Goal: Find specific page/section

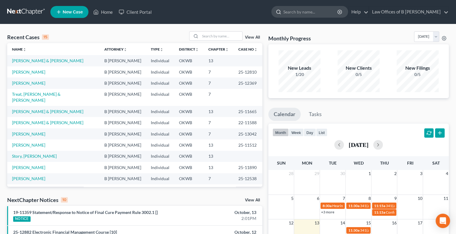
click at [303, 12] on input "search" at bounding box center [310, 11] width 55 height 11
type input "[PERSON_NAME]"
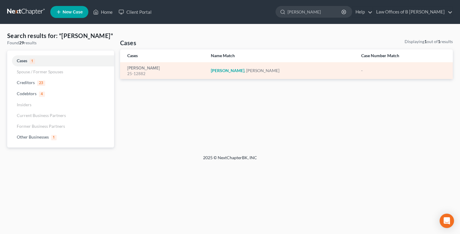
click at [248, 71] on div "[PERSON_NAME]" at bounding box center [281, 71] width 141 height 6
click at [150, 68] on link "[PERSON_NAME]" at bounding box center [143, 68] width 33 height 4
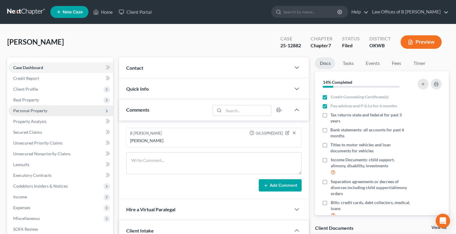
click at [36, 113] on span "Personal Property" at bounding box center [30, 110] width 34 height 5
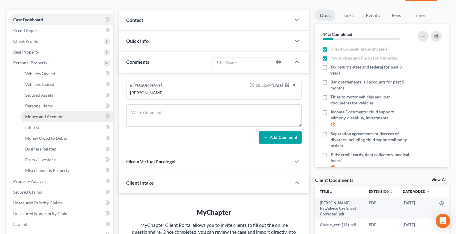
scroll to position [51, 0]
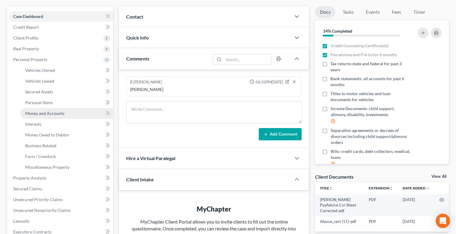
click at [42, 112] on span "Money and Accounts" at bounding box center [44, 113] width 39 height 5
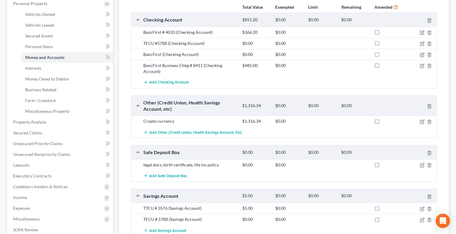
scroll to position [107, 0]
